Goal: Find contact information: Find contact information

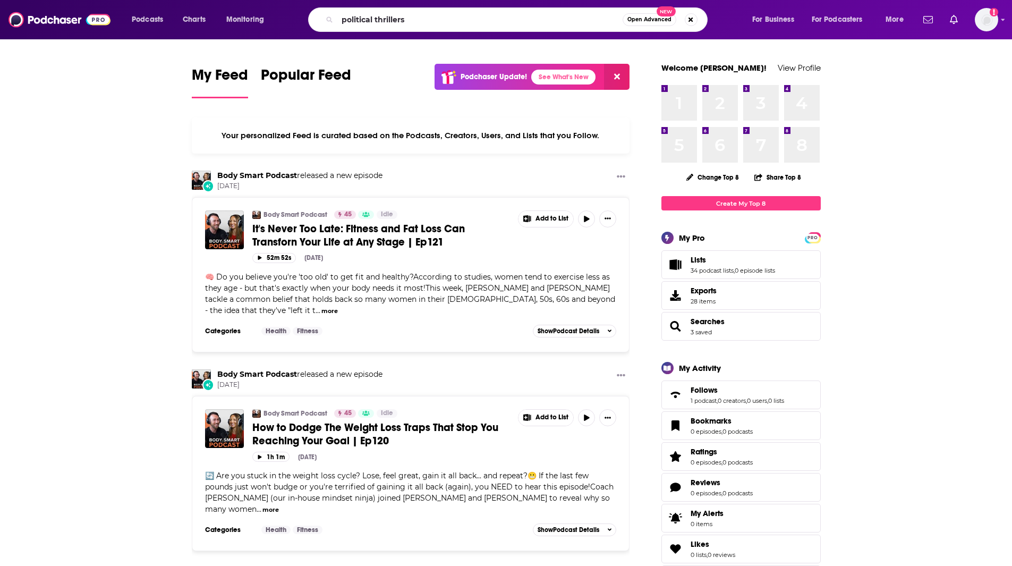
type input "political thrillers"
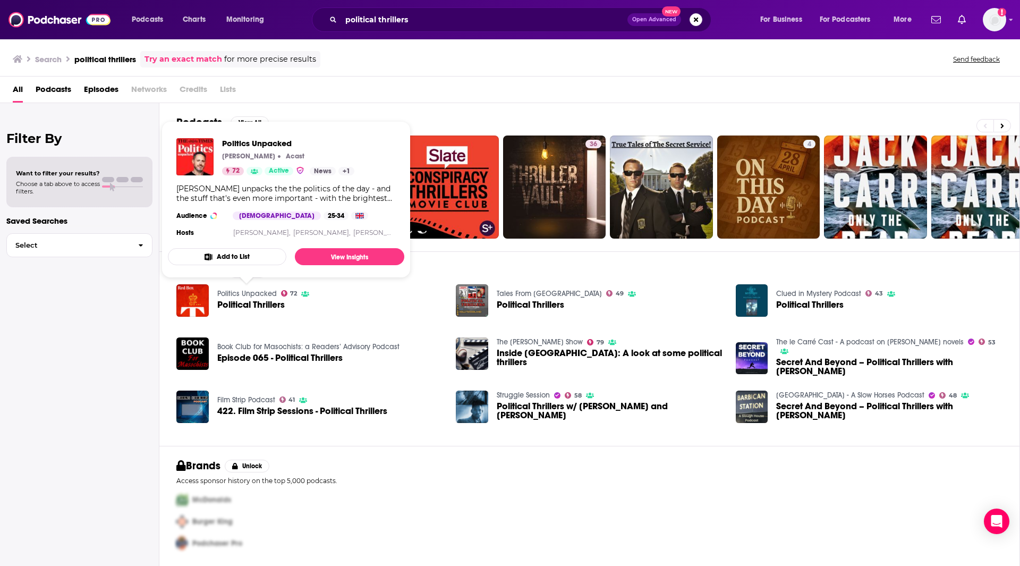
click at [247, 295] on link "Politics Unpacked" at bounding box center [246, 293] width 59 height 9
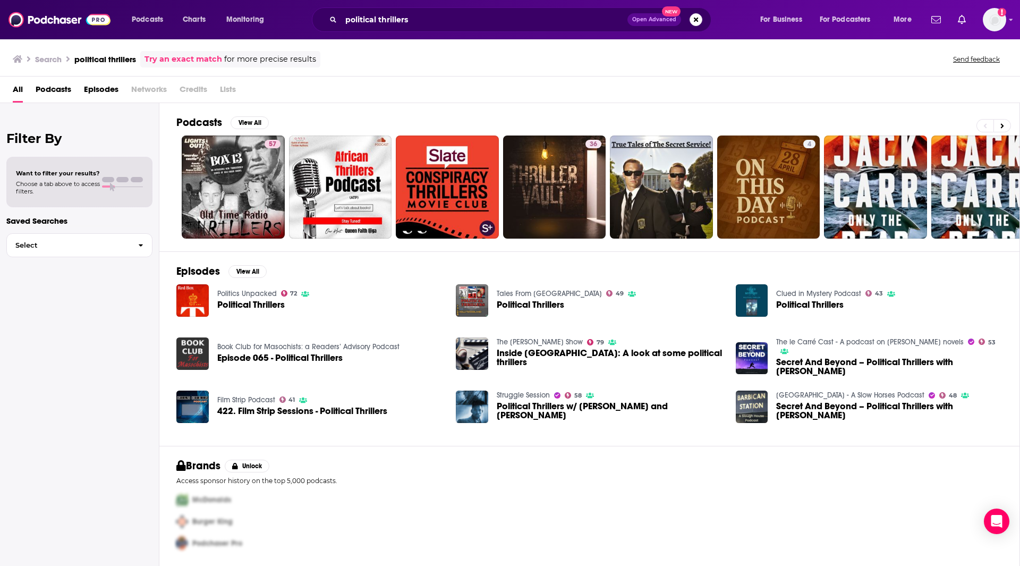
click at [192, 343] on img "Episode 065 - Political Thrillers" at bounding box center [192, 353] width 32 height 32
drag, startPoint x: 418, startPoint y: 29, endPoint x: 415, endPoint y: 24, distance: 5.9
click at [416, 26] on div "political thrillers Open Advanced New" at bounding box center [511, 19] width 399 height 24
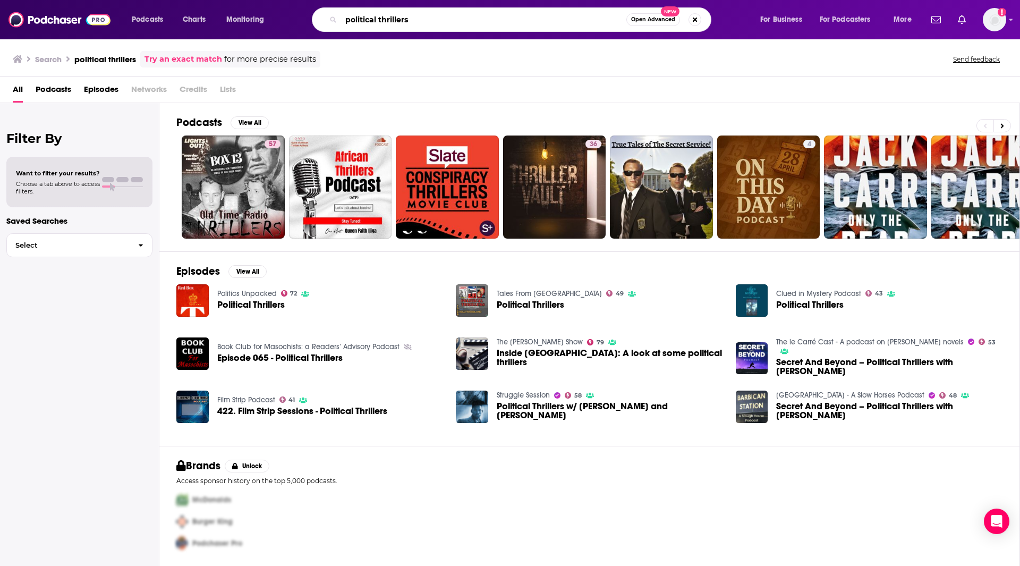
click at [415, 18] on input "political thrillers" at bounding box center [483, 19] width 285 height 17
type input "p"
type input "Thriller Authors"
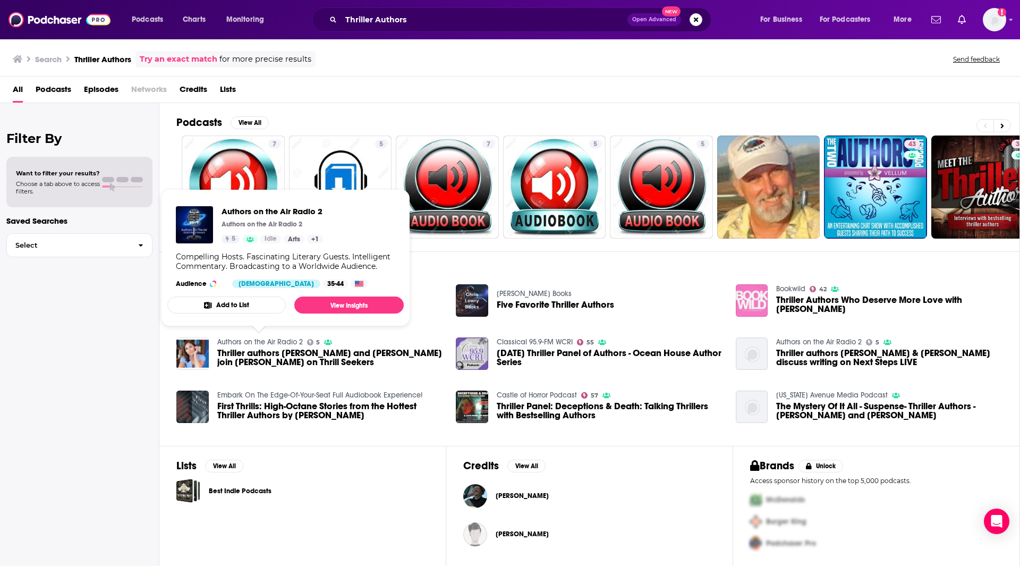
click at [273, 342] on link "Authors on the Air Radio 2" at bounding box center [260, 341] width 86 height 9
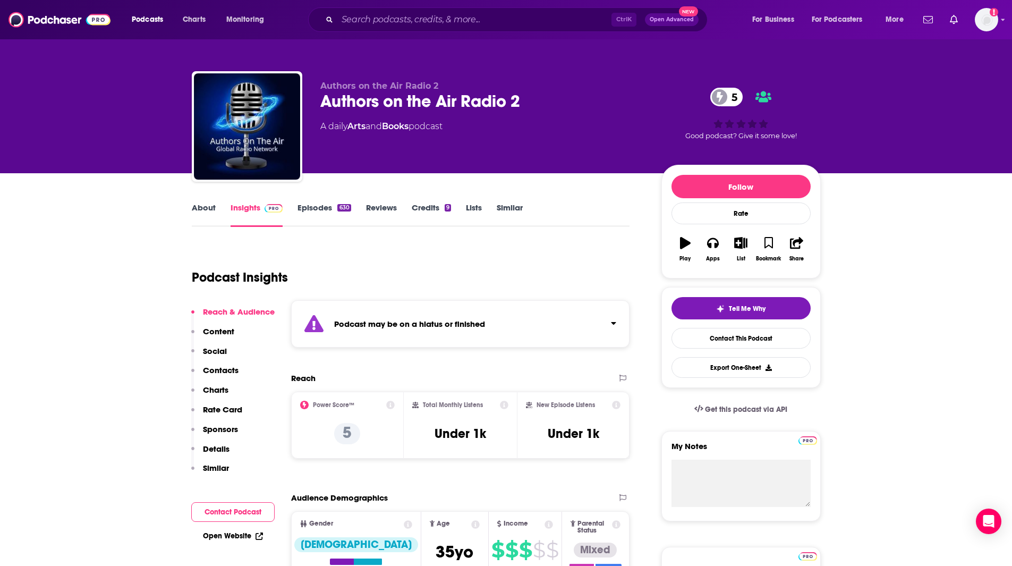
click at [381, 21] on input "Search podcasts, credits, & more..." at bounding box center [474, 19] width 274 height 17
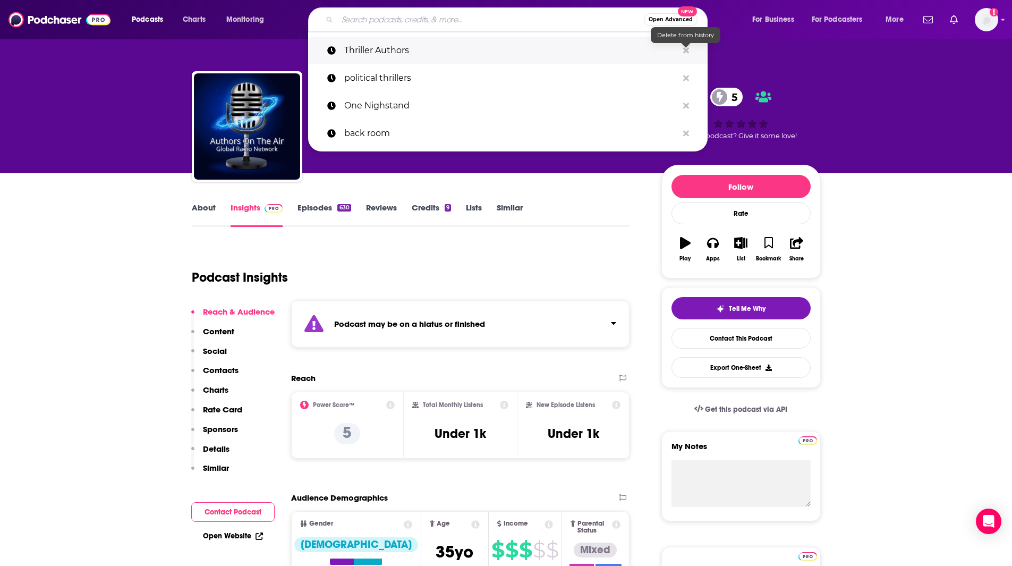
click at [685, 48] on icon "Search podcasts, credits, & more..." at bounding box center [686, 50] width 6 height 8
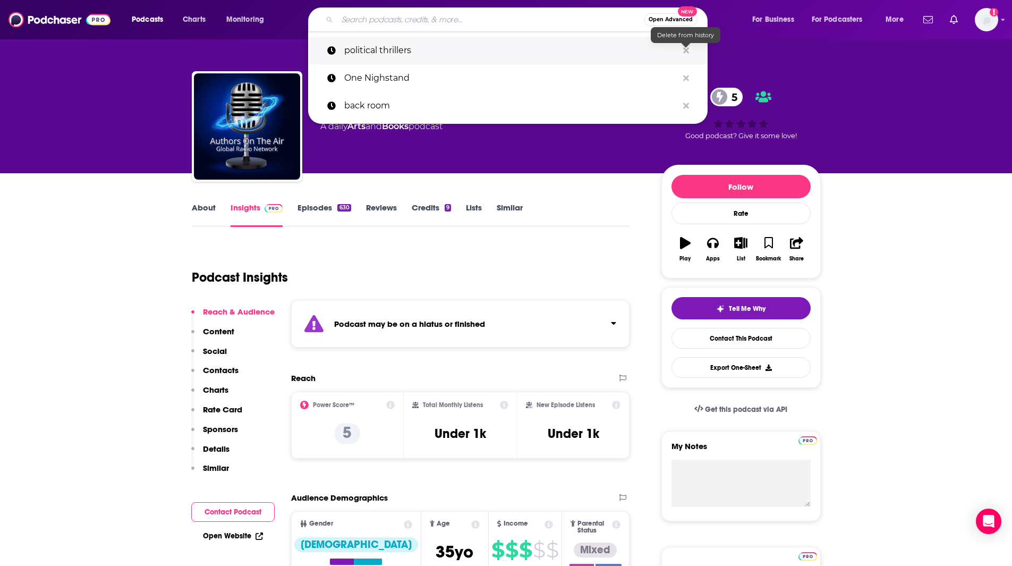
click at [685, 50] on icon "Search podcasts, credits, & more..." at bounding box center [686, 50] width 6 height 6
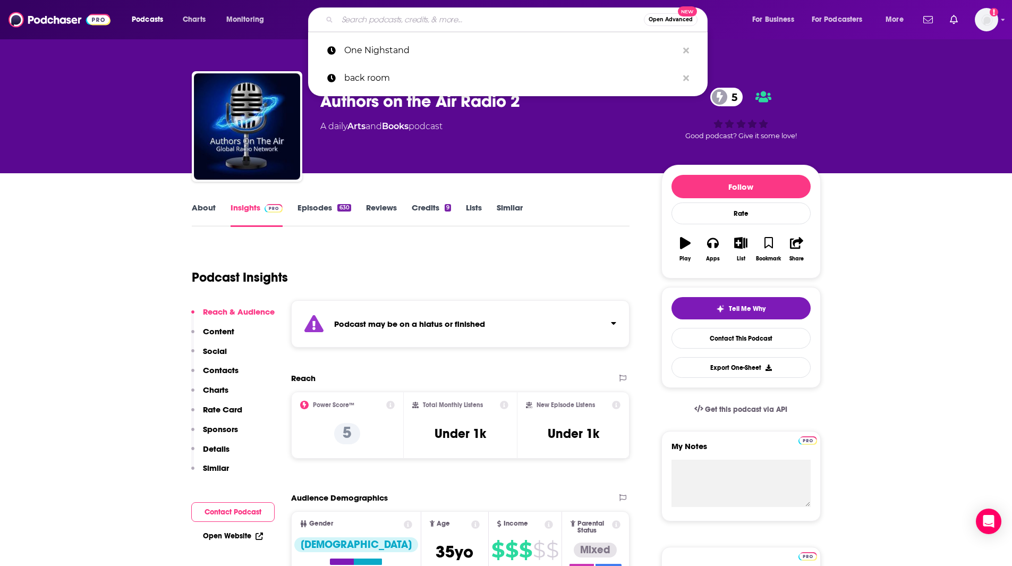
click at [482, 28] on input "Search podcasts, credits, & more..." at bounding box center [490, 19] width 306 height 17
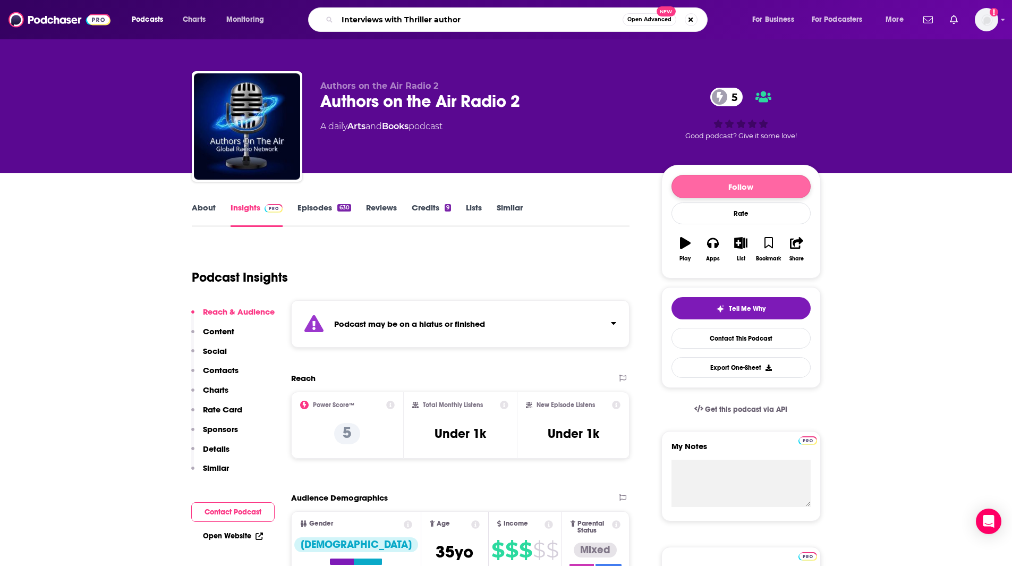
type input "Interviews with Thriller authors"
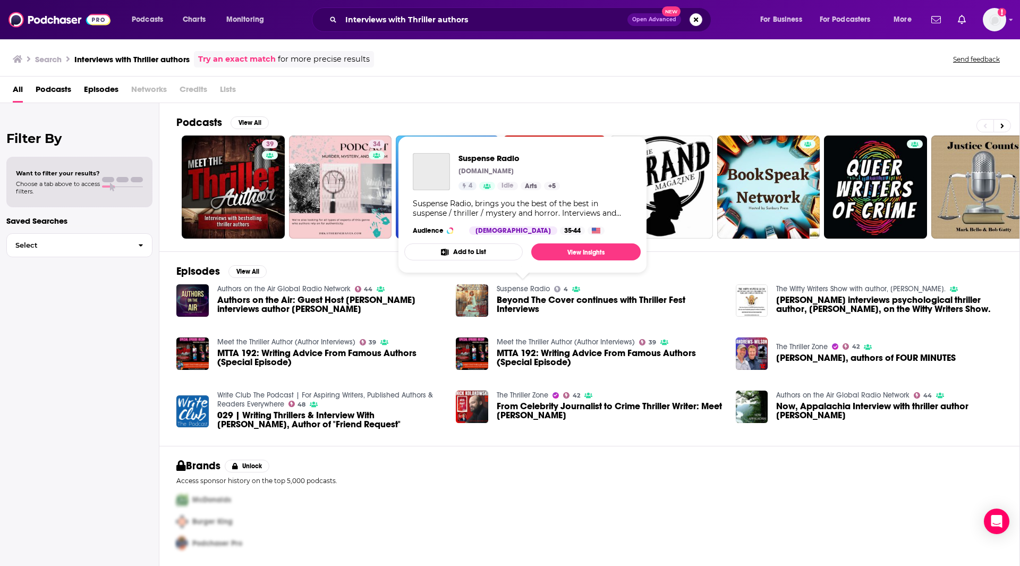
click at [518, 285] on link "Suspense Radio" at bounding box center [523, 288] width 53 height 9
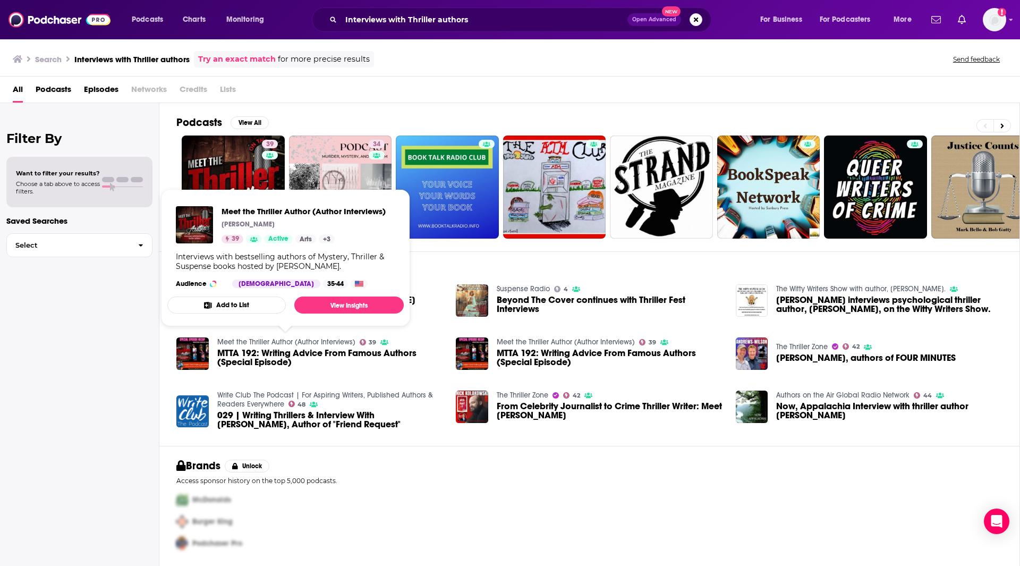
click at [265, 339] on link "Meet the Thriller Author (Author Interviews)" at bounding box center [286, 341] width 138 height 9
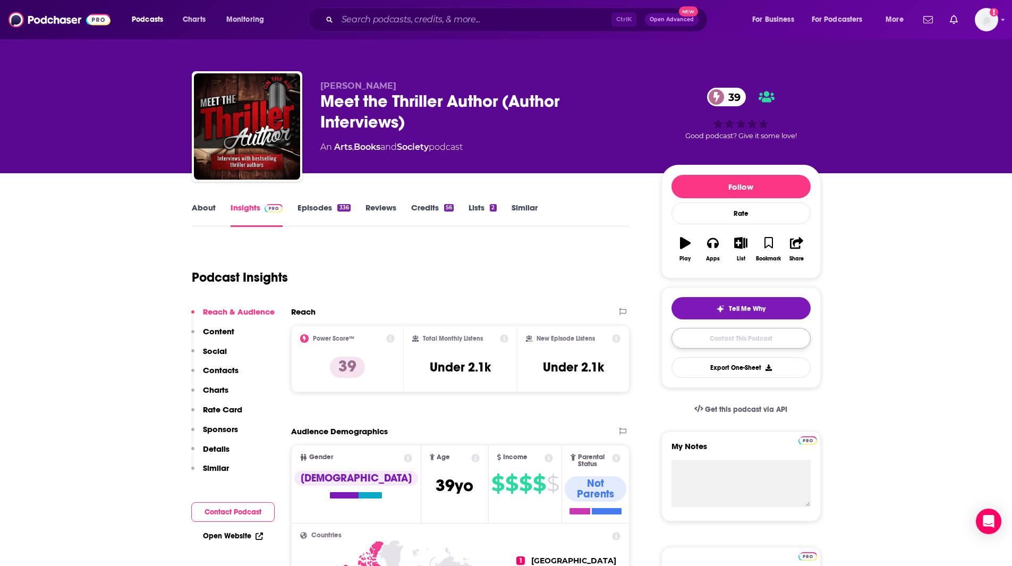
click at [765, 336] on link "Contact This Podcast" at bounding box center [740, 338] width 139 height 21
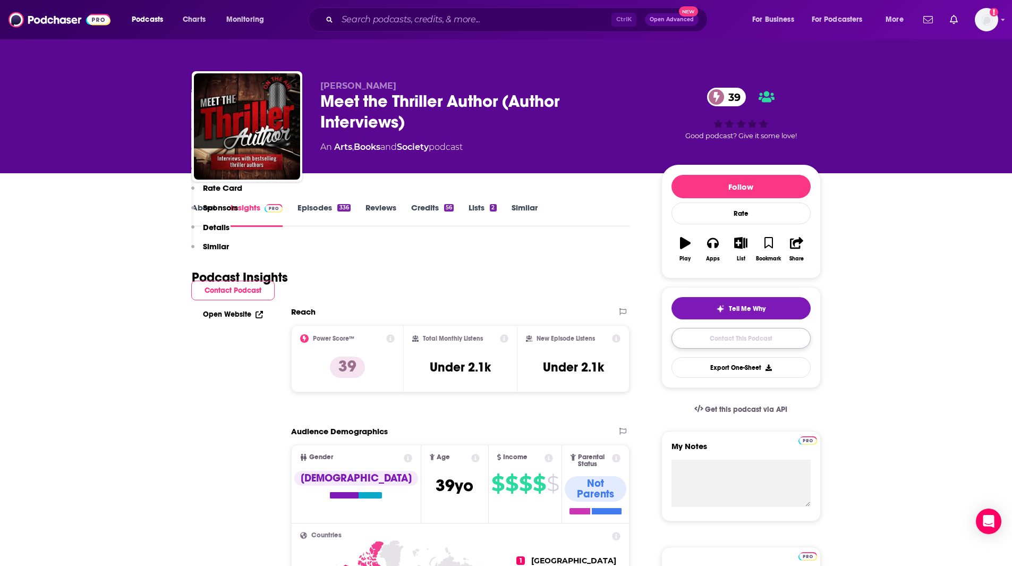
scroll to position [1022, 0]
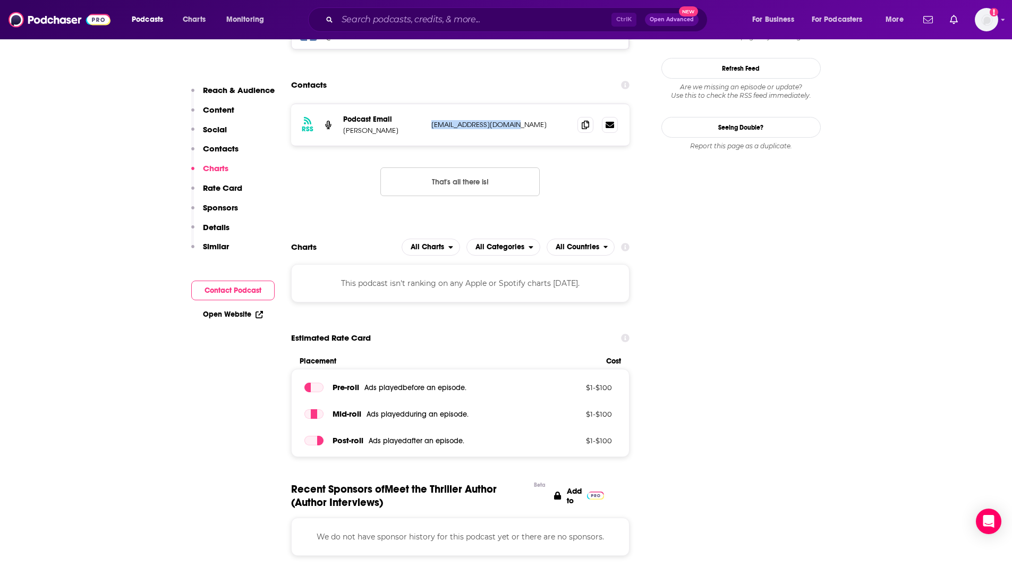
drag, startPoint x: 527, startPoint y: 48, endPoint x: 430, endPoint y: 44, distance: 97.3
click at [430, 104] on div "RSS Podcast Email [PERSON_NAME] [EMAIL_ADDRESS][DOMAIN_NAME] [EMAIL_ADDRESS][DO…" at bounding box center [460, 124] width 339 height 41
copy p "[EMAIL_ADDRESS][DOMAIN_NAME]"
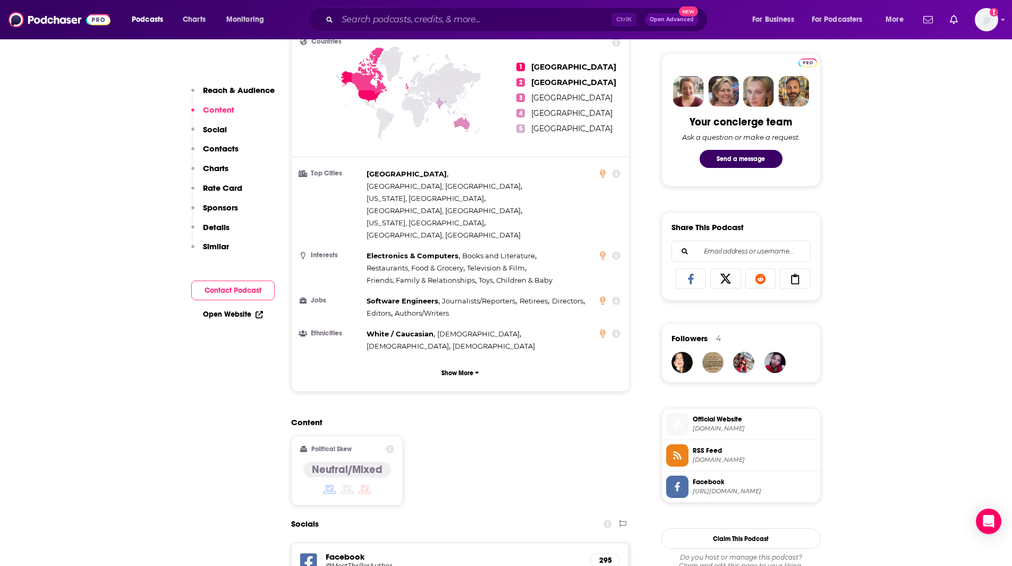
scroll to position [341, 0]
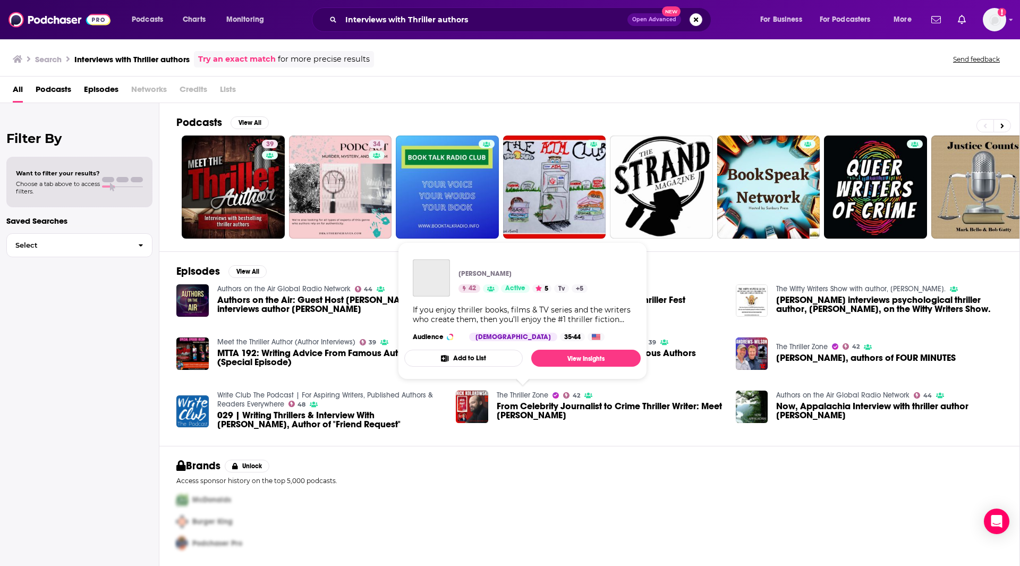
click at [531, 392] on link "The Thriller Zone" at bounding box center [523, 394] width 52 height 9
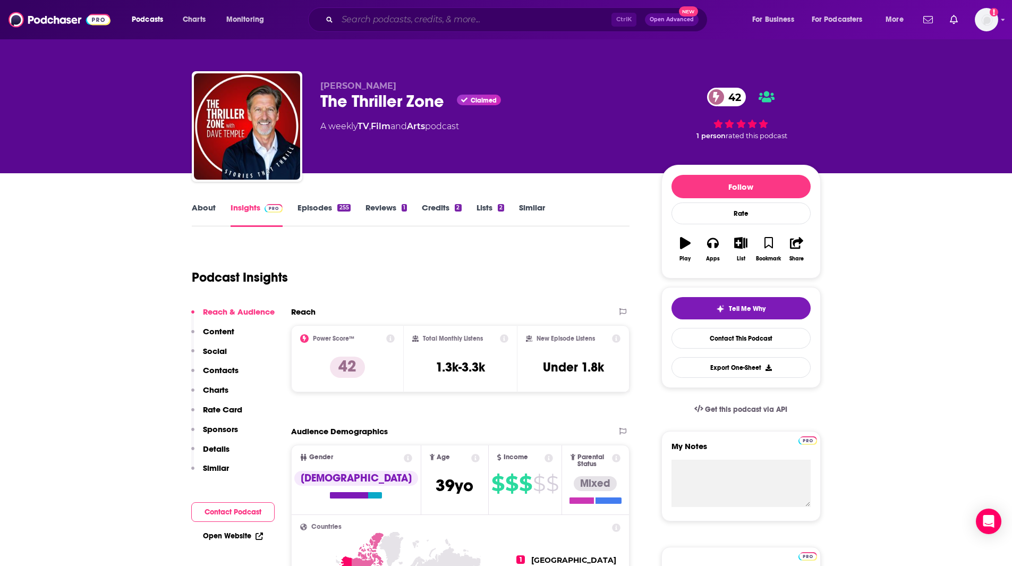
click at [381, 22] on input "Search podcasts, credits, & more..." at bounding box center [474, 19] width 274 height 17
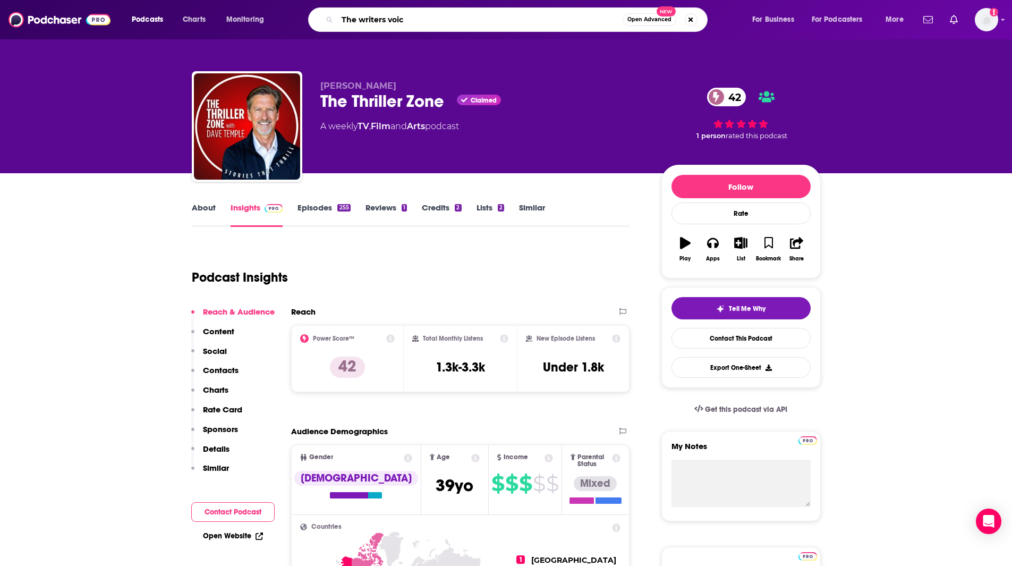
type input "The writers voice"
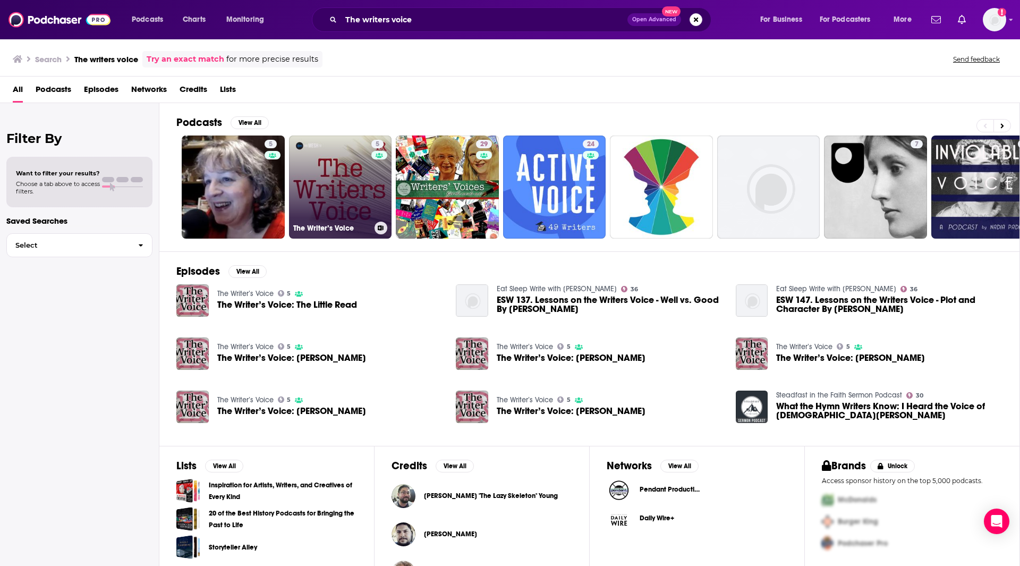
click at [353, 196] on link "5 The Writer’s Voice" at bounding box center [340, 186] width 103 height 103
